Goal: Check status

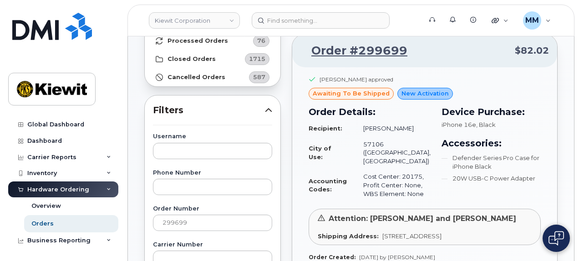
scroll to position [91, 0]
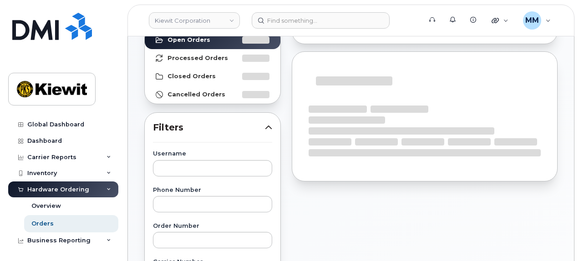
scroll to position [91, 0]
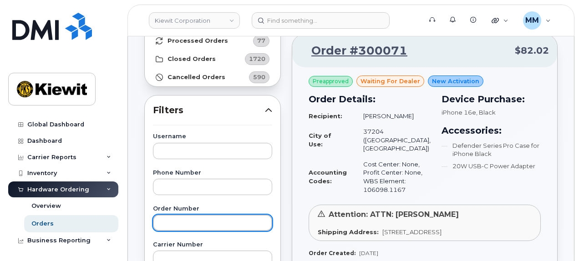
click at [200, 218] on input "text" at bounding box center [212, 223] width 119 height 16
type input "299699"
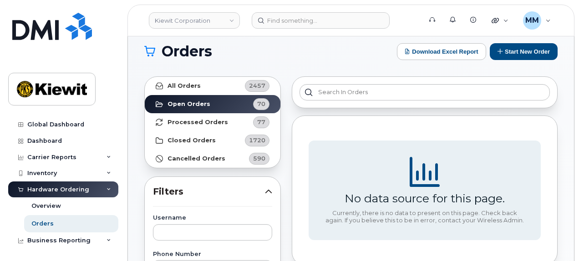
scroll to position [0, 0]
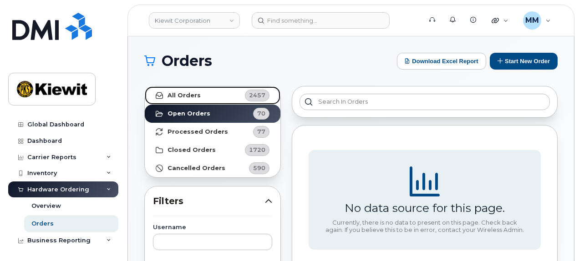
click at [186, 94] on strong "All Orders" at bounding box center [183, 95] width 33 height 7
